Goal: Task Accomplishment & Management: Manage account settings

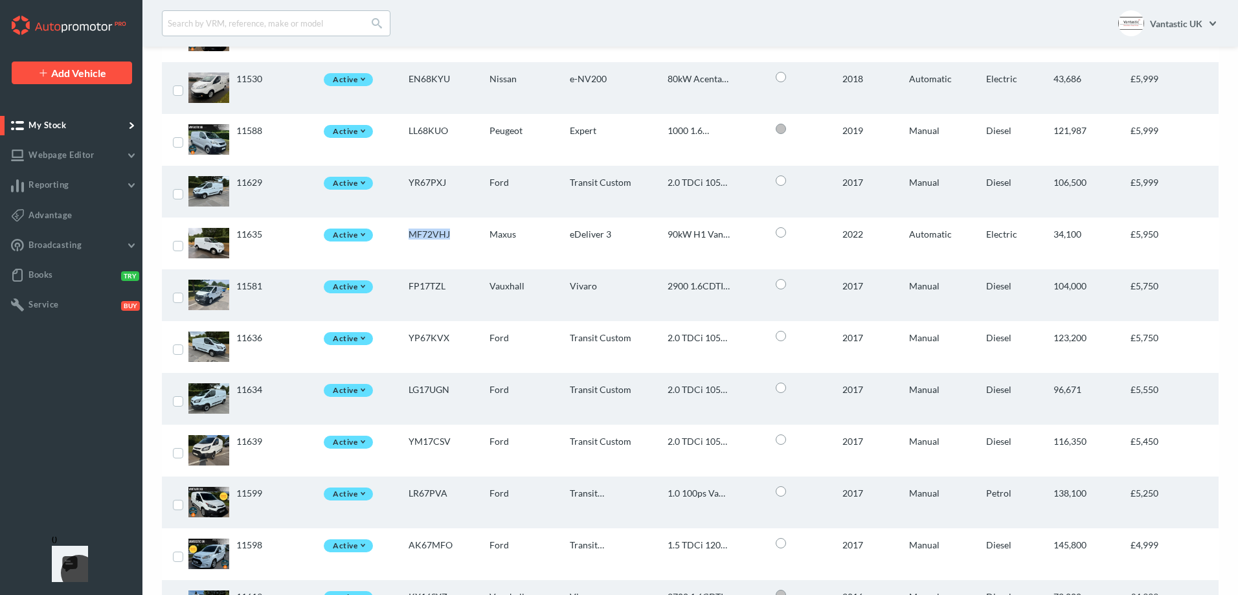
scroll to position [1878, 0]
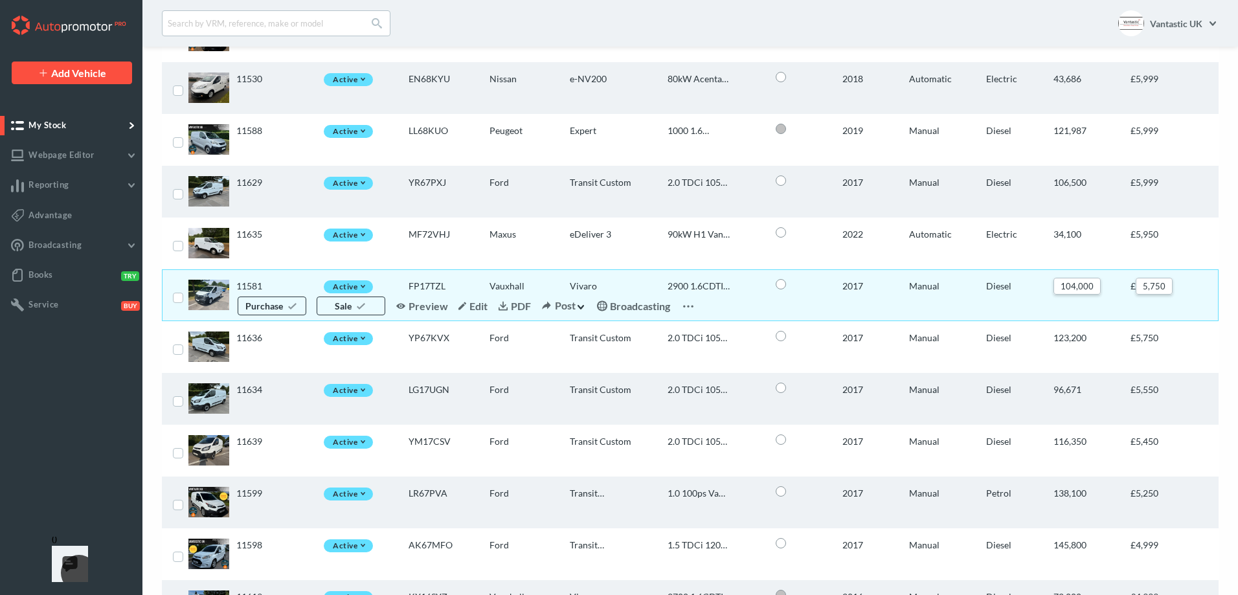
click at [180, 298] on label at bounding box center [178, 298] width 10 height 10
click at [180, 297] on input "checkbox" at bounding box center [177, 293] width 8 height 8
checkbox input "true"
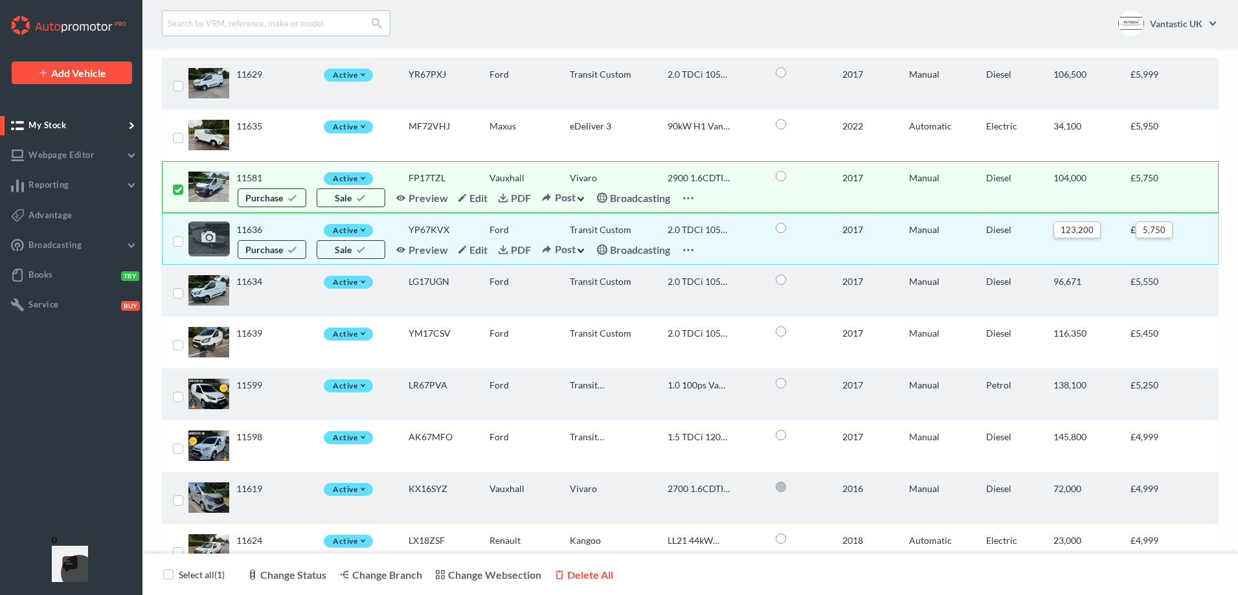
scroll to position [2008, 0]
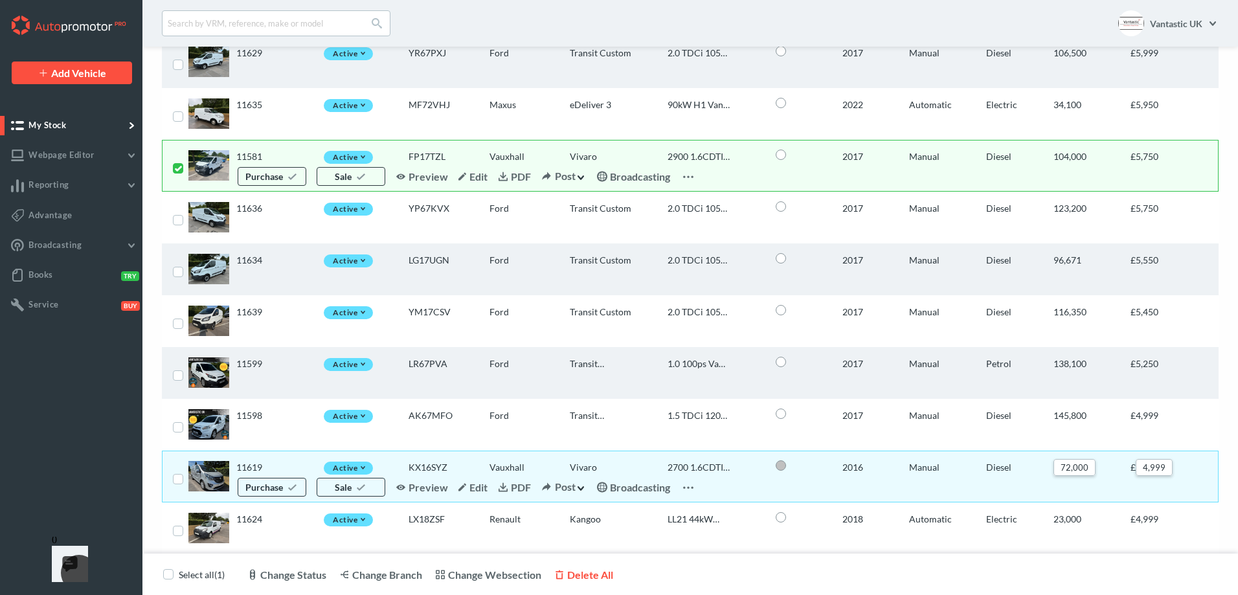
click at [175, 481] on label at bounding box center [178, 479] width 10 height 10
click at [175, 479] on input "checkbox" at bounding box center [177, 474] width 8 height 8
checkbox input "true"
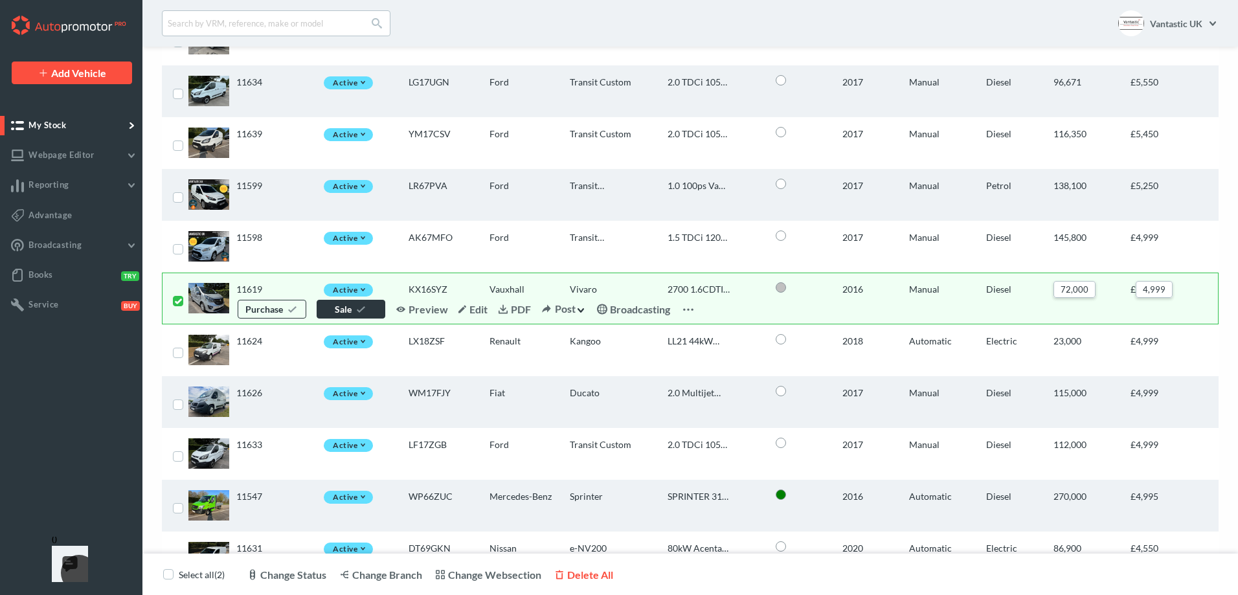
scroll to position [2265, 0]
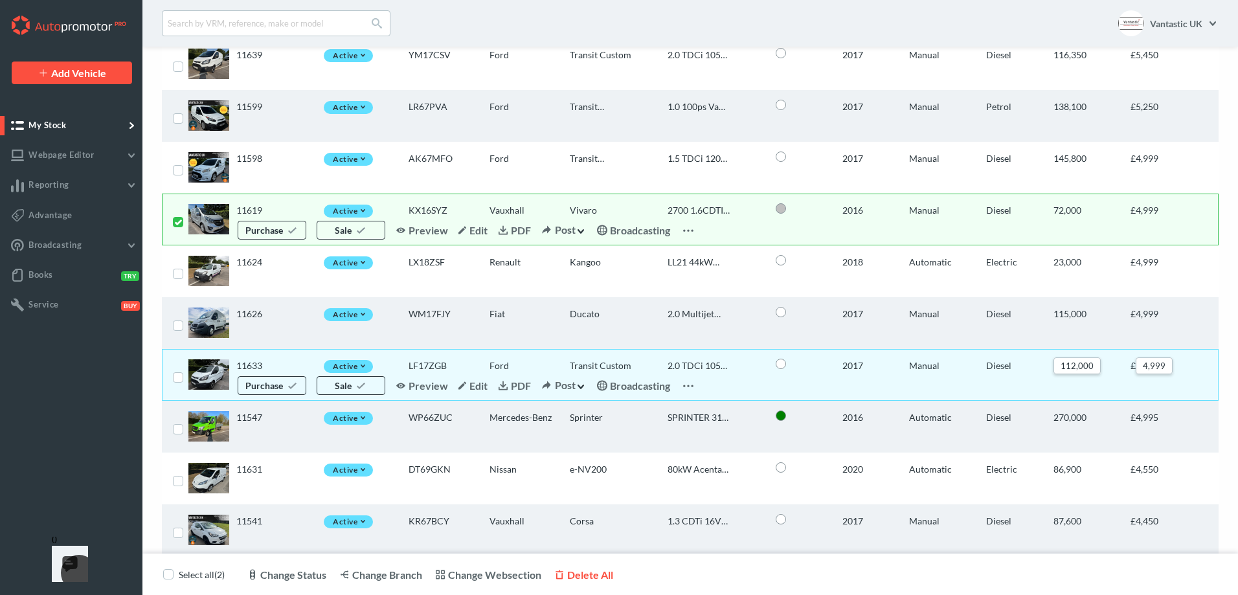
click at [179, 379] on label at bounding box center [178, 377] width 10 height 10
click at [179, 377] on input "checkbox" at bounding box center [177, 372] width 8 height 8
checkbox input "true"
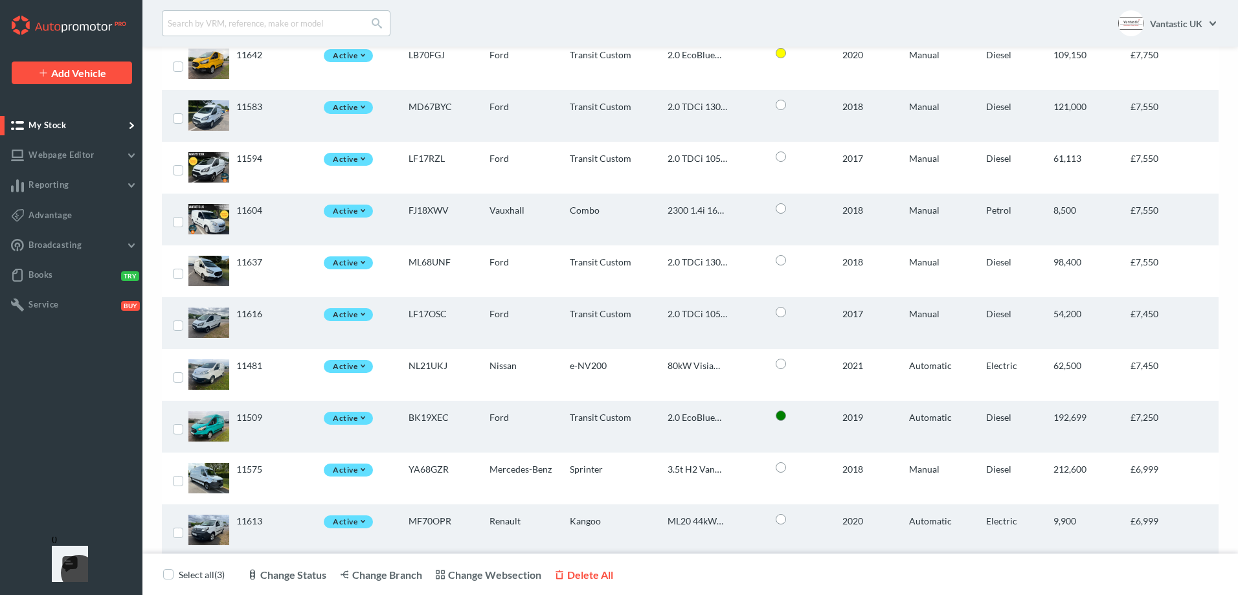
scroll to position [788, 0]
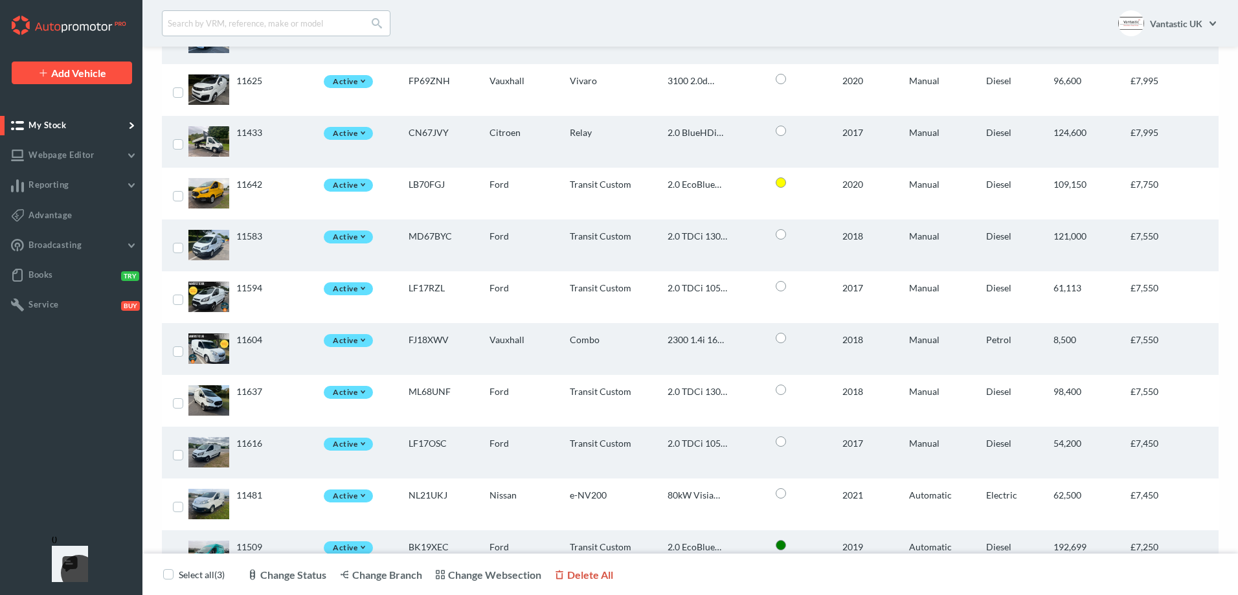
click at [576, 579] on link "Delete All" at bounding box center [583, 575] width 59 height 12
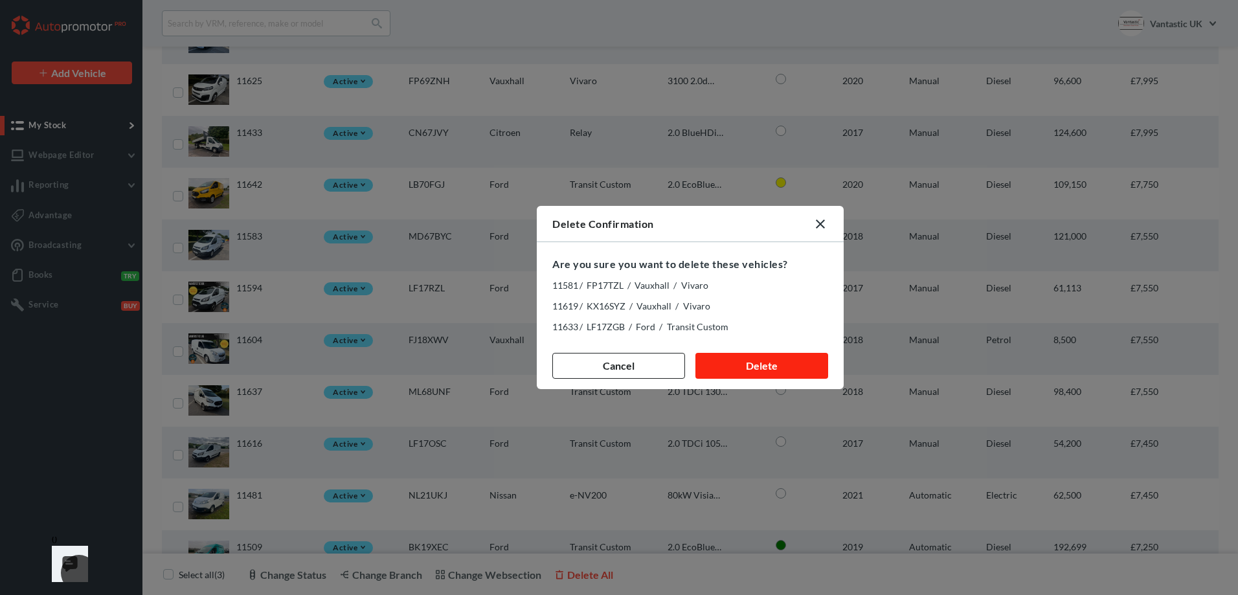
click at [733, 367] on button "Delete" at bounding box center [762, 366] width 133 height 26
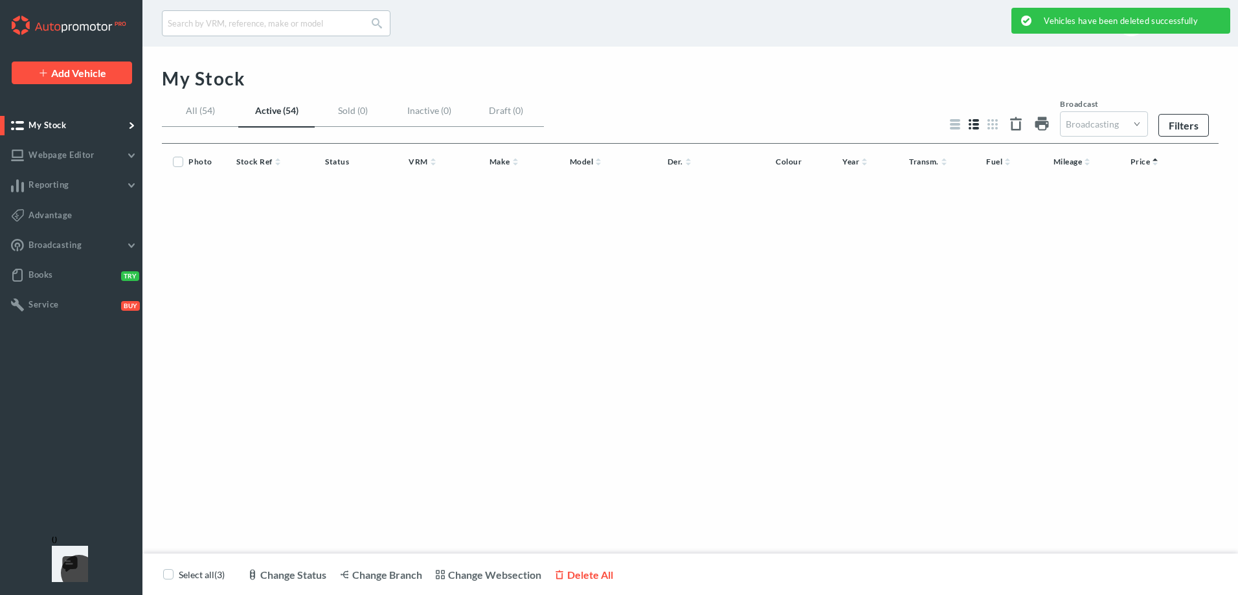
scroll to position [0, 0]
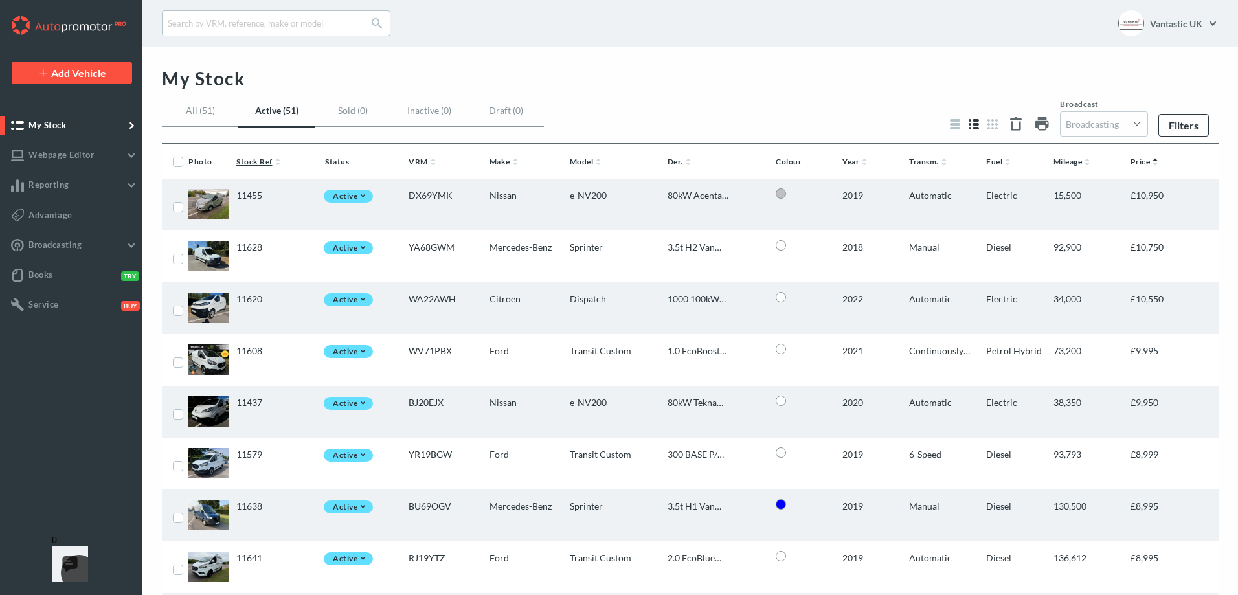
click at [250, 163] on link "Stock Ref" at bounding box center [259, 162] width 47 height 10
